Goal: Task Accomplishment & Management: Manage account settings

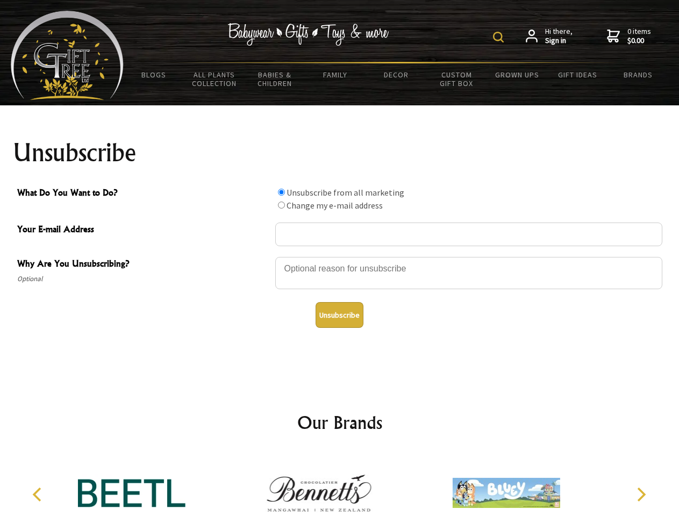
click at [500, 37] on img at bounding box center [498, 37] width 11 height 11
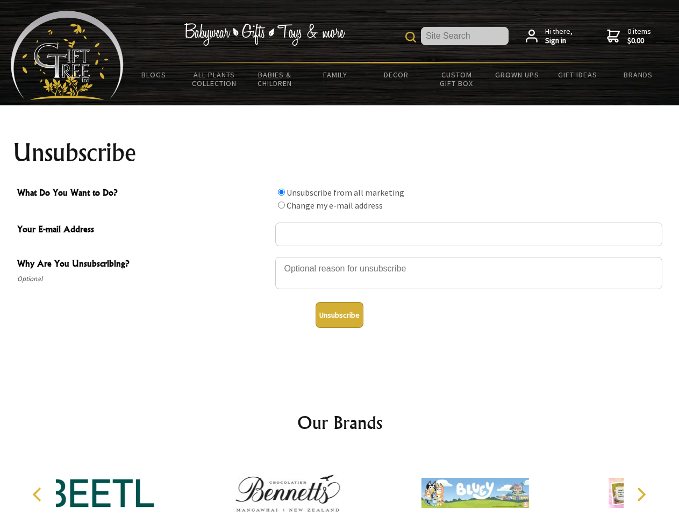
click at [340, 256] on div at bounding box center [468, 275] width 387 height 38
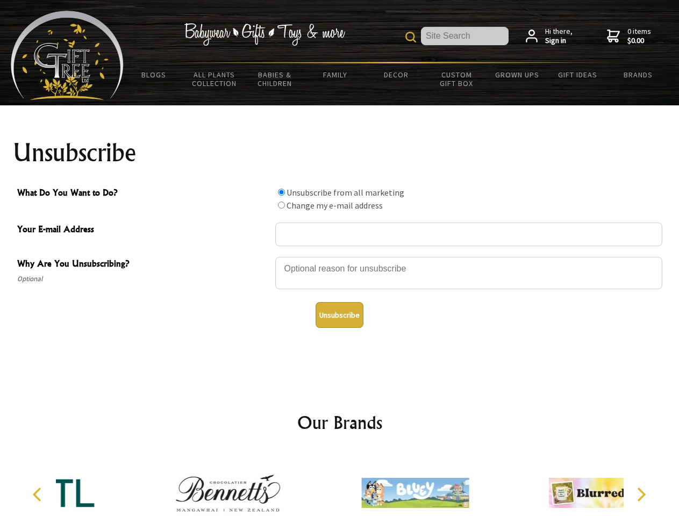
click at [281, 192] on input "What Do You Want to Do?" at bounding box center [281, 192] width 7 height 7
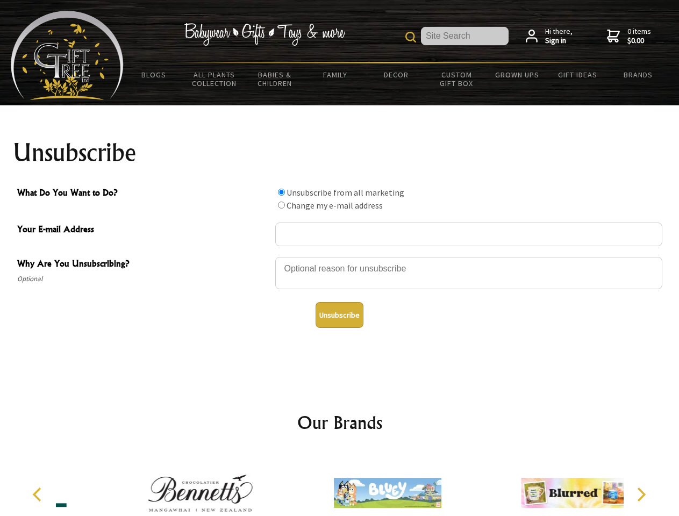
click at [281, 205] on input "What Do You Want to Do?" at bounding box center [281, 205] width 7 height 7
radio input "true"
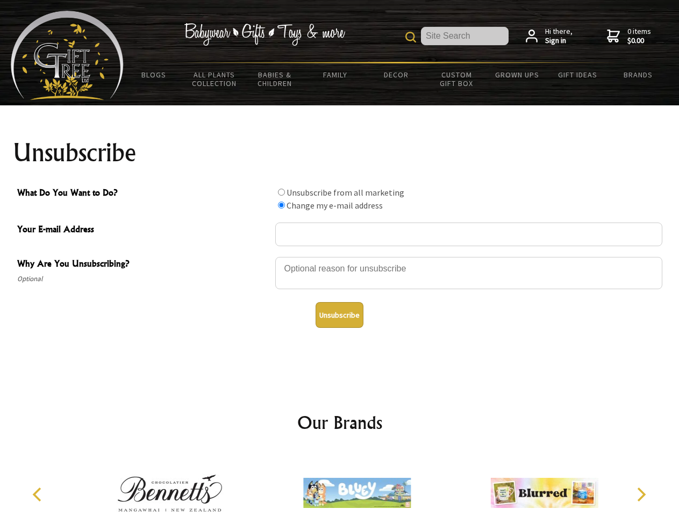
click at [339, 315] on button "Unsubscribe" at bounding box center [339, 315] width 48 height 26
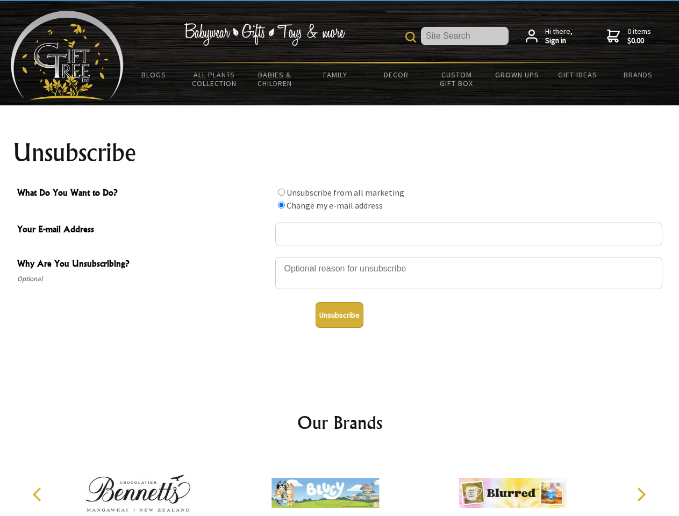
click at [39, 494] on icon "Previous" at bounding box center [38, 494] width 14 height 14
click at [641, 494] on icon "Next" at bounding box center [640, 494] width 14 height 14
